Goal: Communication & Community: Ask a question

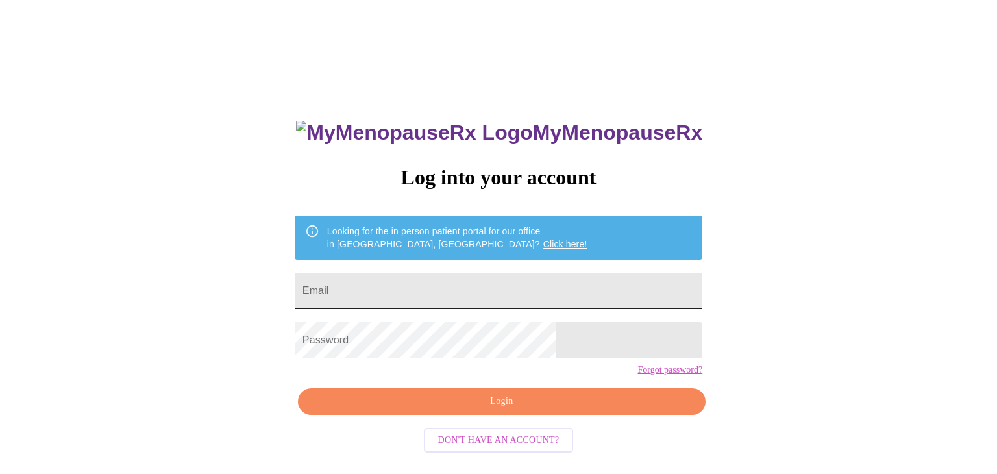
click at [476, 289] on input "Email" at bounding box center [499, 291] width 408 height 36
type input "jenniferanderson0629@gmail.com"
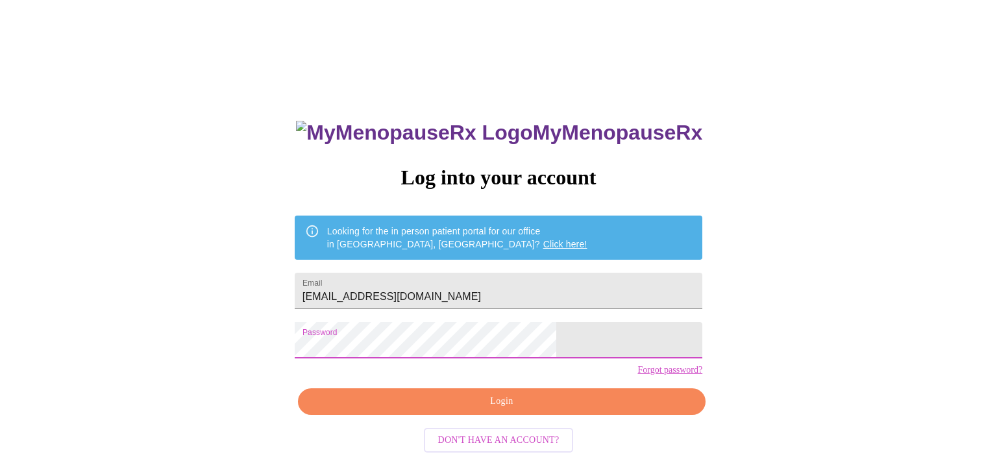
click at [401, 410] on span "Login" at bounding box center [502, 401] width 378 height 16
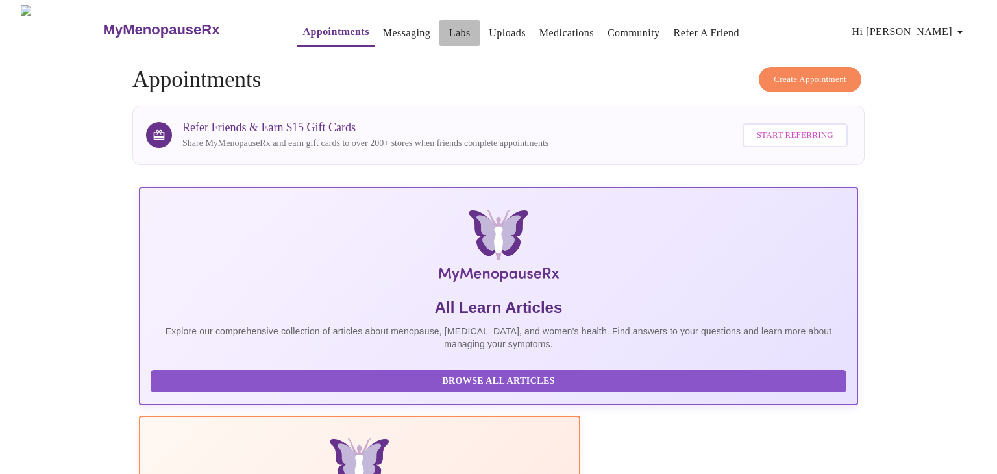
click at [449, 31] on link "Labs" at bounding box center [459, 33] width 21 height 18
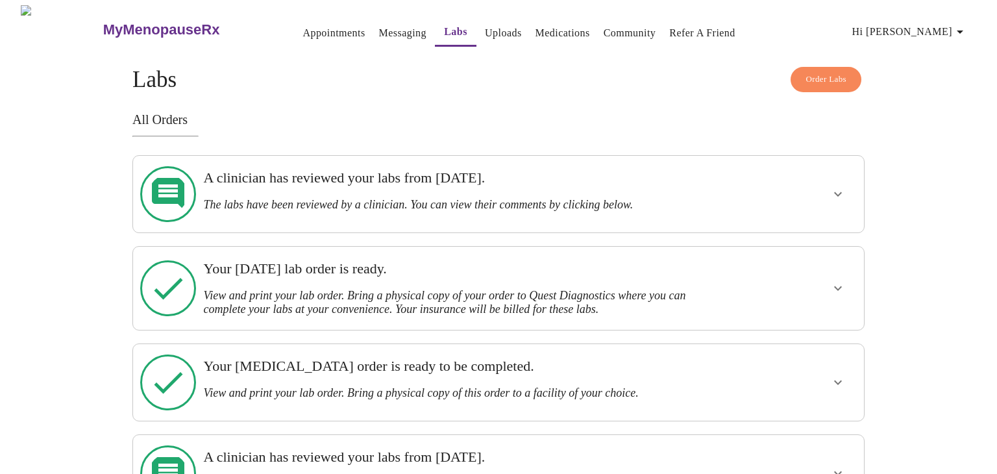
click at [735, 173] on div "A clinician has reviewed your labs from Monday, June 30th. The labs have been r…" at bounding box center [468, 194] width 541 height 66
click at [833, 189] on icon "show more" at bounding box center [838, 194] width 16 height 16
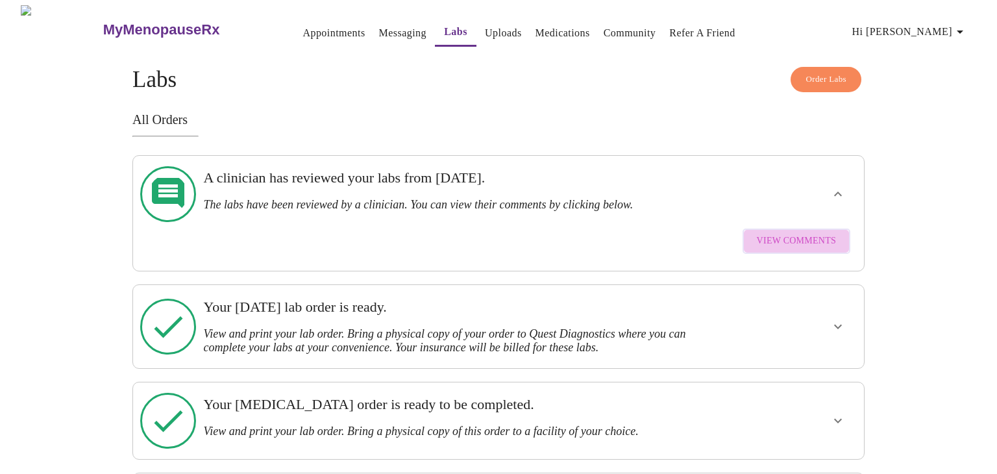
click at [802, 233] on span "View Comments" at bounding box center [796, 241] width 79 height 16
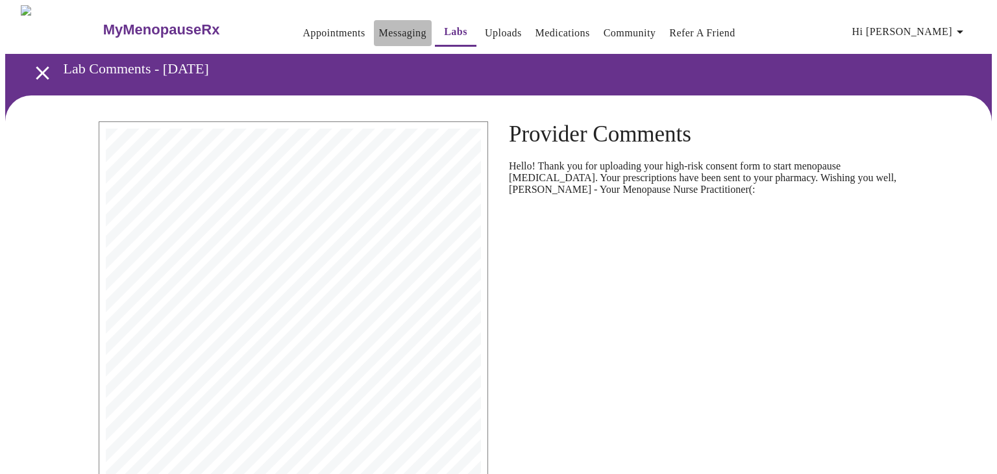
click at [379, 25] on link "Messaging" at bounding box center [402, 33] width 47 height 18
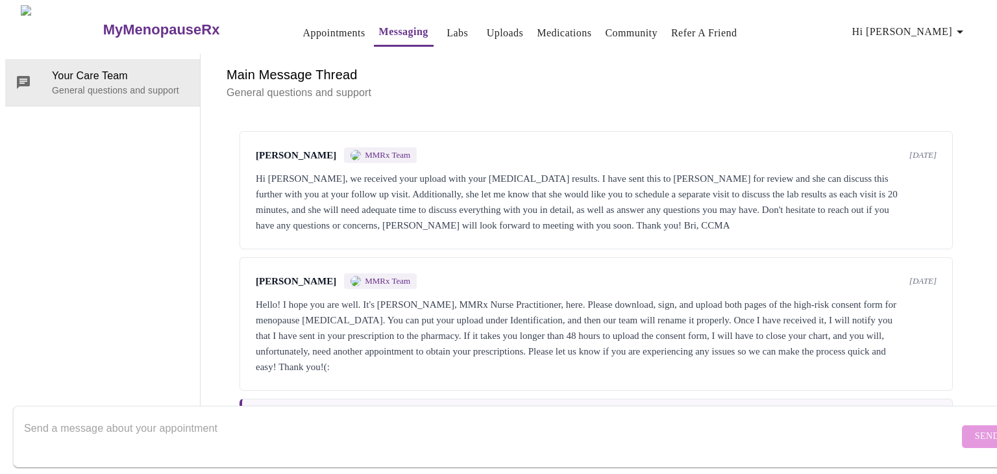
scroll to position [263, 0]
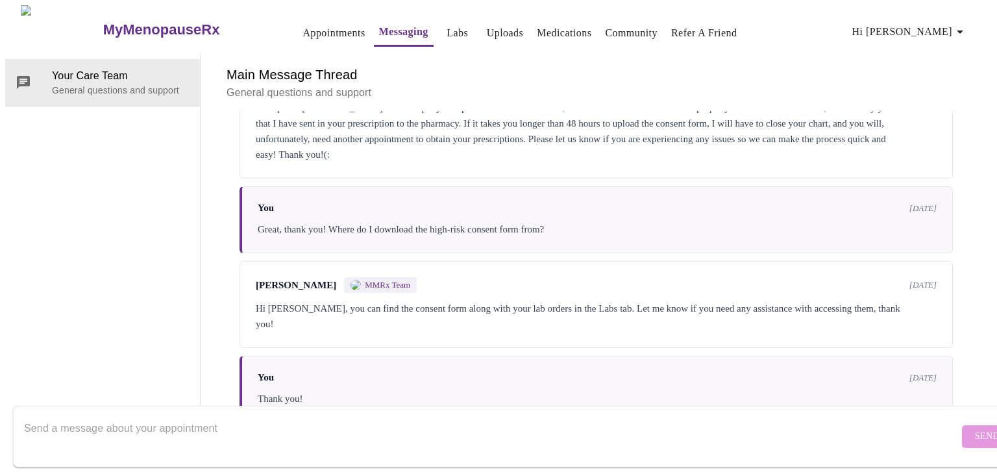
click at [48, 415] on textarea "Send a message about your appointment" at bounding box center [491, 436] width 935 height 42
click at [130, 419] on textarea "Hello, I had bloodword done about a week ago. Are you able to post the results …" at bounding box center [491, 436] width 935 height 42
type textarea "Hello, I had bloodwork done about a week ago. Are you able to post the results …"
click at [975, 428] on span "Send" at bounding box center [987, 436] width 25 height 16
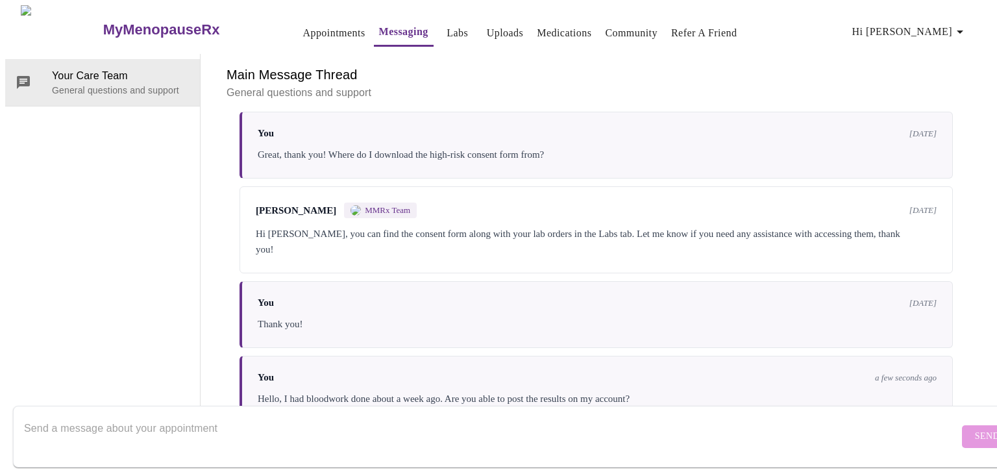
scroll to position [0, 0]
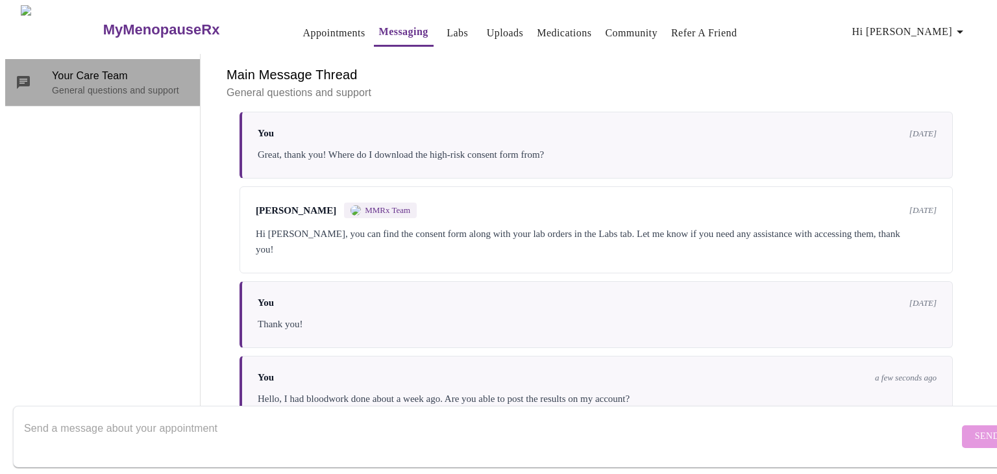
click at [123, 84] on p "General questions and support" at bounding box center [121, 90] width 138 height 13
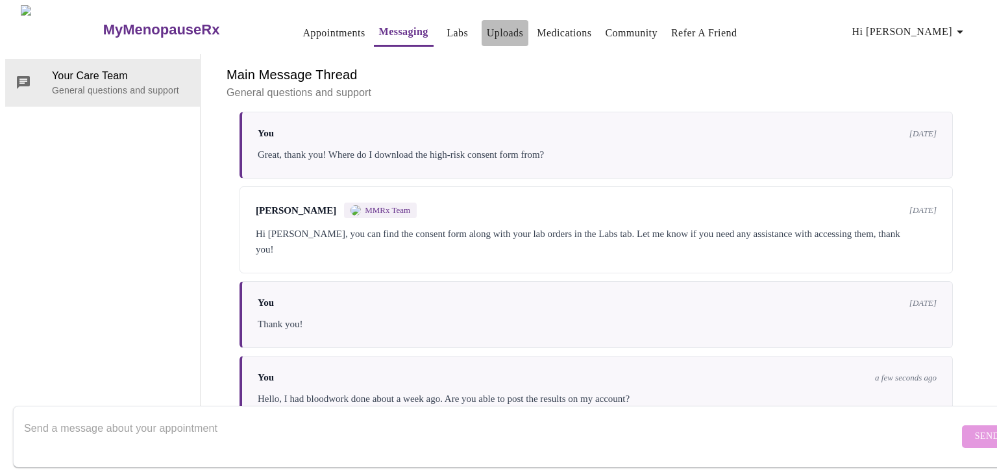
click at [487, 27] on link "Uploads" at bounding box center [505, 33] width 37 height 18
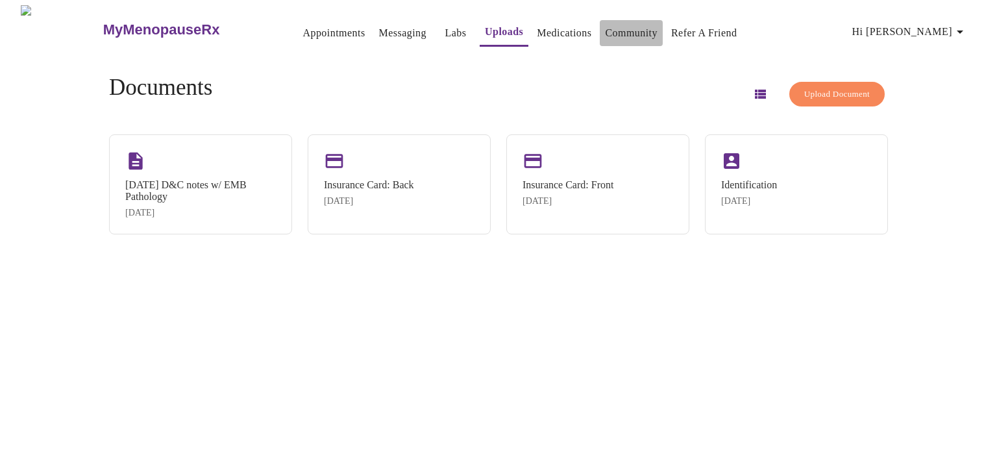
click at [618, 24] on link "Community" at bounding box center [631, 33] width 53 height 18
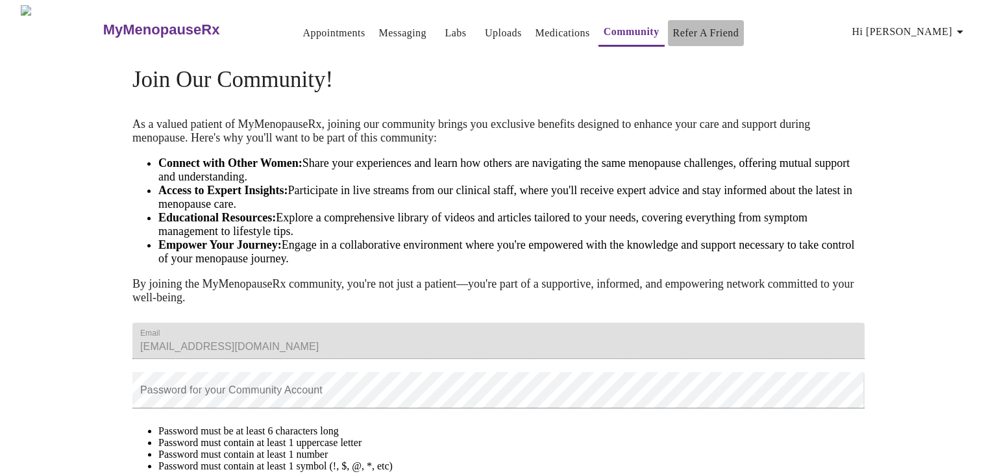
click at [676, 34] on link "Refer a Friend" at bounding box center [706, 33] width 66 height 18
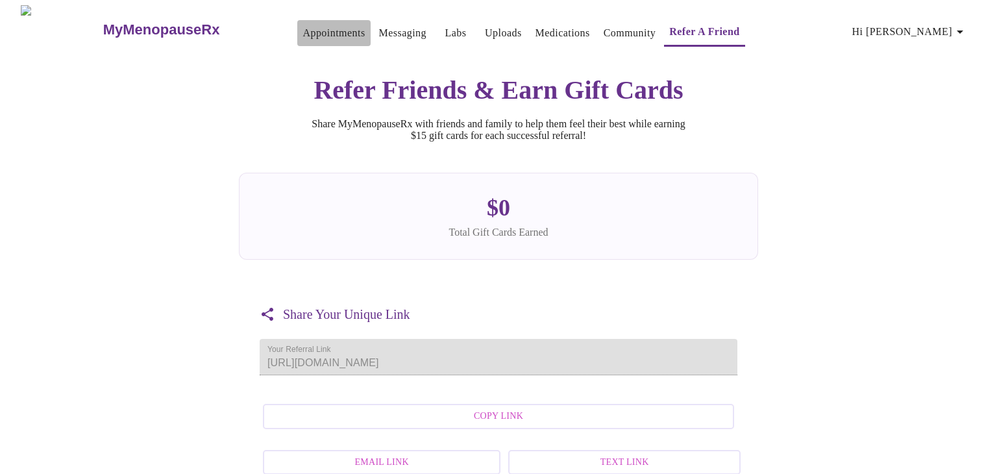
click at [317, 31] on link "Appointments" at bounding box center [333, 33] width 62 height 18
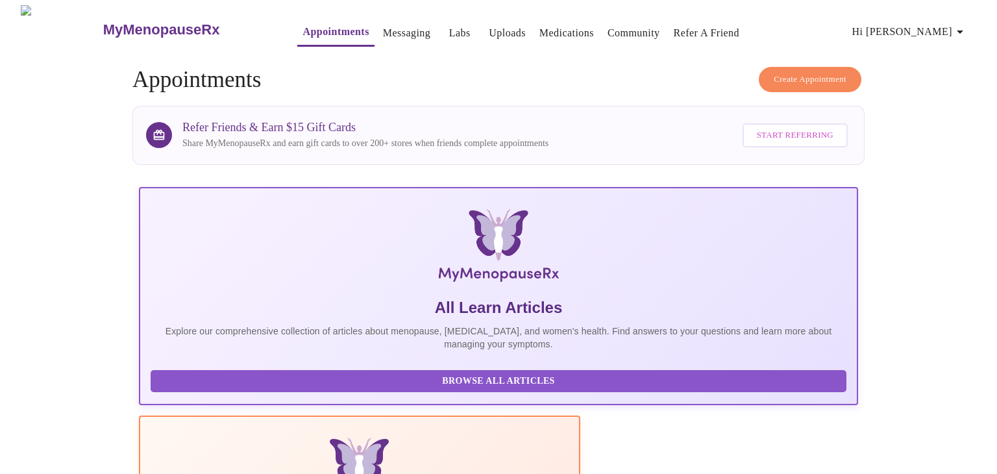
click at [391, 27] on link "Messaging" at bounding box center [406, 33] width 47 height 18
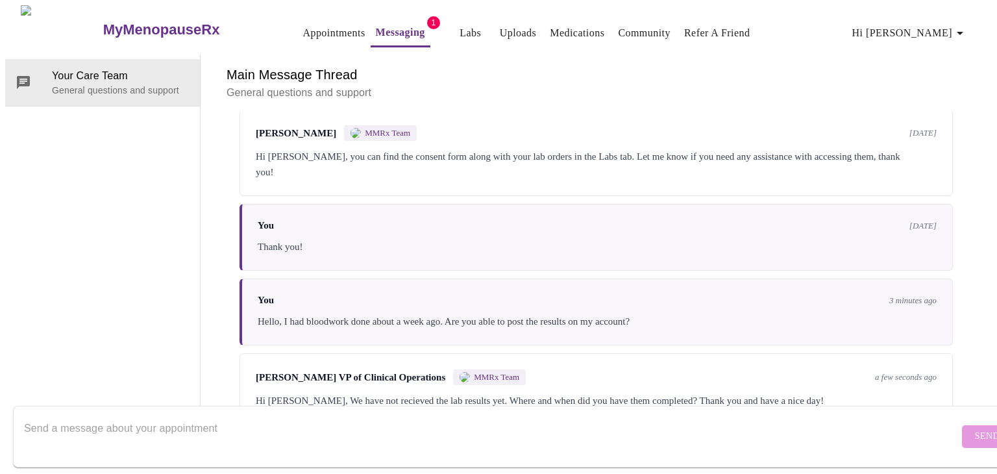
scroll to position [422, 0]
click at [215, 415] on textarea "Send a message about your appointment" at bounding box center [491, 436] width 935 height 42
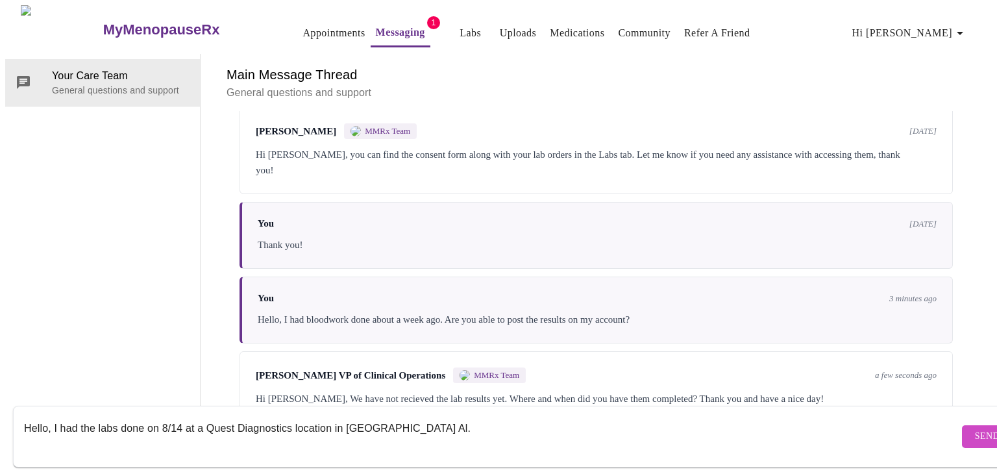
type textarea "Hello, I had the labs done on 8/14 at a Quest Diagnostics location in [GEOGRAPH…"
click at [963, 425] on button "Send" at bounding box center [987, 436] width 51 height 23
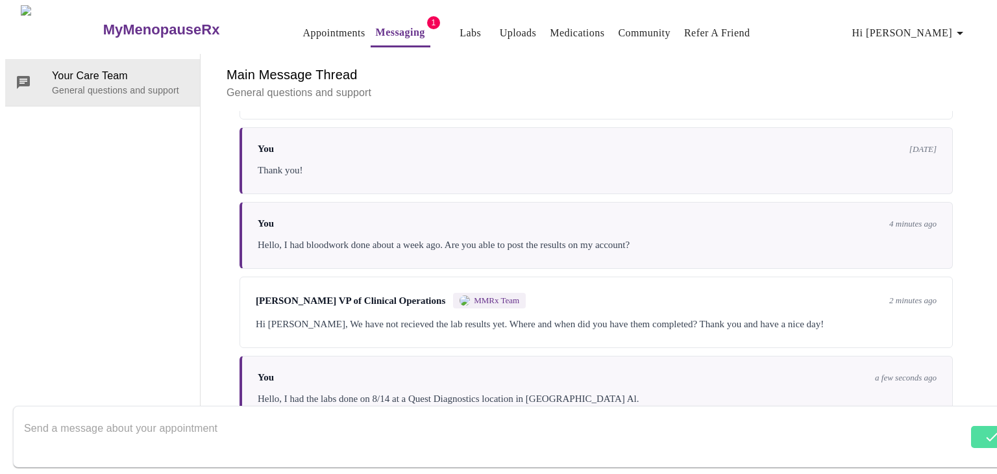
scroll to position [500, 0]
click at [600, 64] on h6 "Main Message Thread" at bounding box center [596, 74] width 739 height 21
click at [871, 316] on div "Hi [PERSON_NAME], We have not recieved the lab results yet. Where and when did …" at bounding box center [596, 324] width 681 height 16
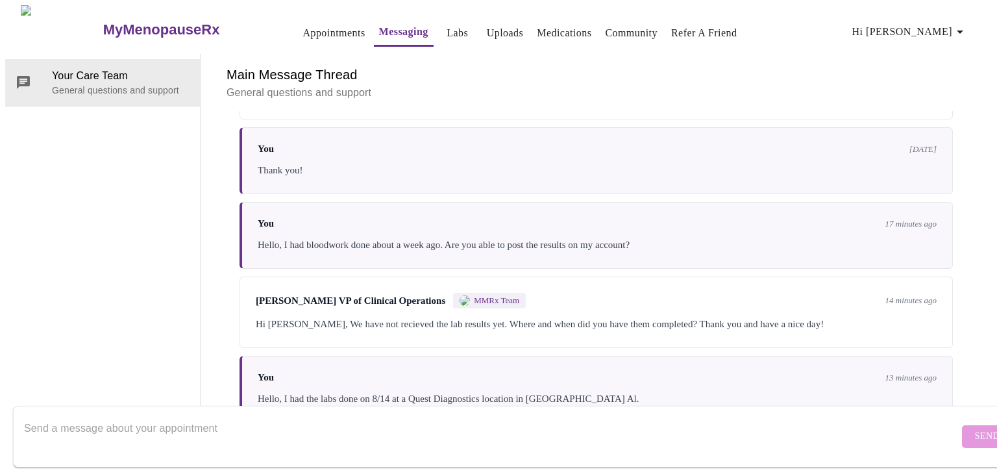
scroll to position [500, 0]
click at [62, 143] on div "Your Care Team General questions and support" at bounding box center [102, 238] width 195 height 369
click at [95, 68] on span "Your Care Team" at bounding box center [121, 76] width 138 height 16
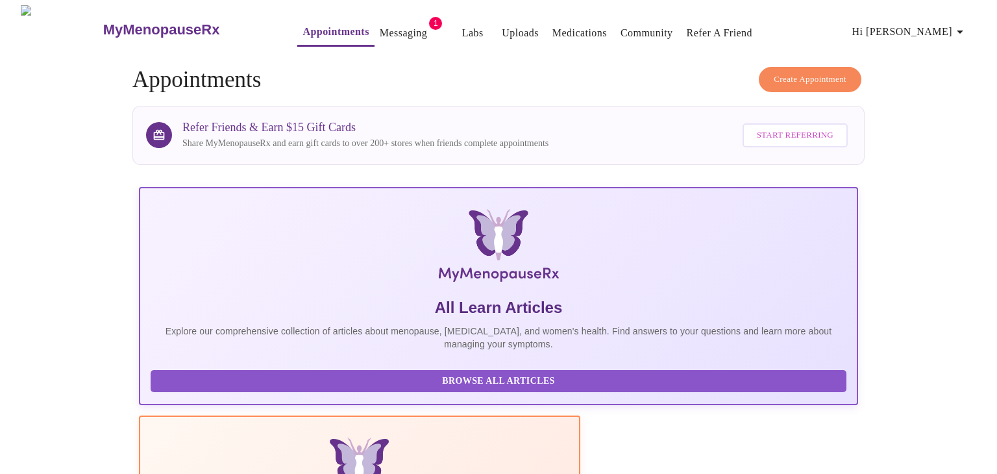
click at [380, 26] on link "Messaging" at bounding box center [403, 33] width 47 height 18
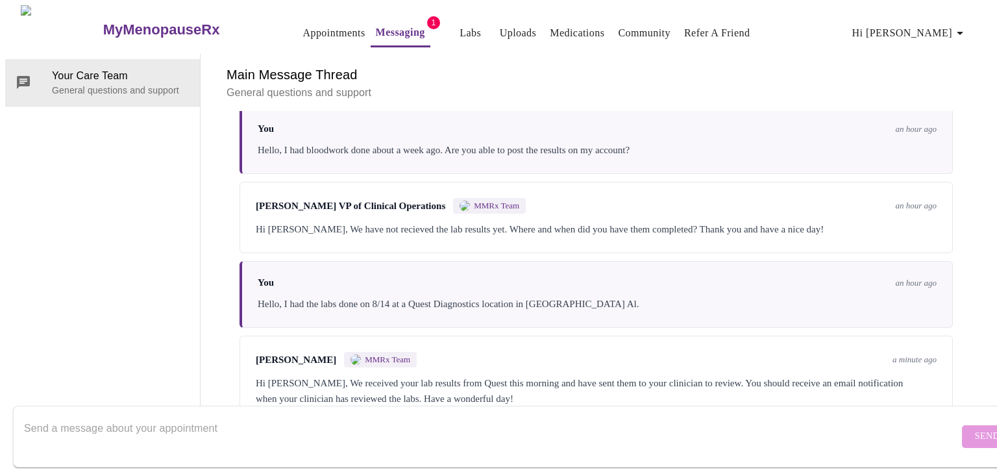
scroll to position [597, 0]
click at [488, 380] on div "Main Message Thread General questions and support Messages are typically review…" at bounding box center [596, 238] width 760 height 369
click at [464, 375] on div "Hi [PERSON_NAME], We received your lab results from Quest this morning and have…" at bounding box center [596, 390] width 681 height 31
click at [66, 415] on textarea "Send a message about your appointment" at bounding box center [491, 436] width 935 height 42
type textarea "Great, thank you."
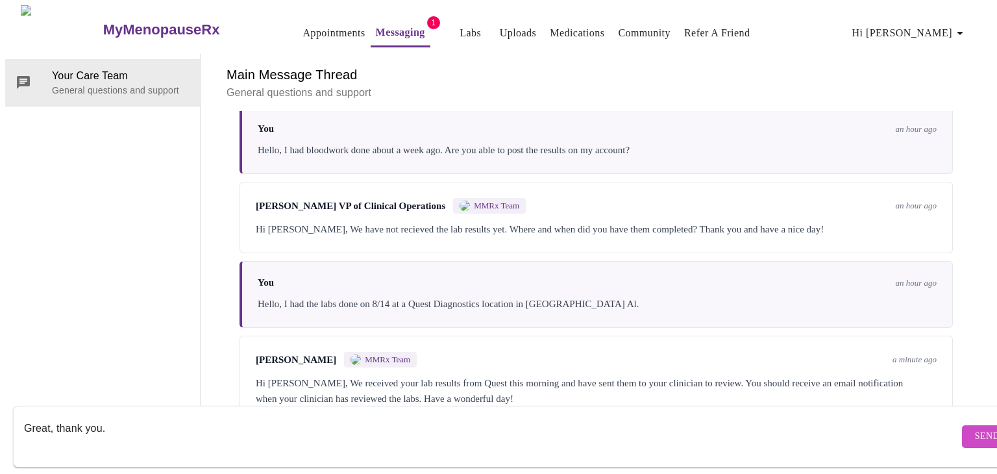
click at [975, 428] on span "Send" at bounding box center [987, 436] width 25 height 16
